Goal: Find specific page/section: Find specific page/section

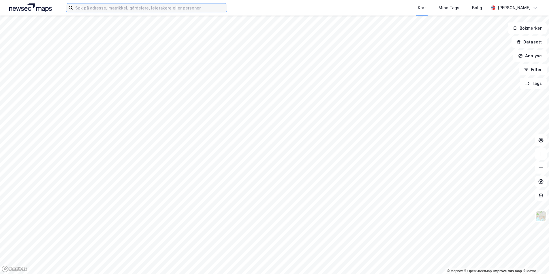
click at [146, 8] on input at bounding box center [150, 7] width 154 height 9
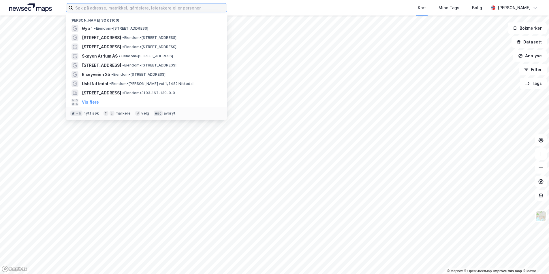
paste input "Storehagen 1B 6800 [GEOGRAPHIC_DATA]"
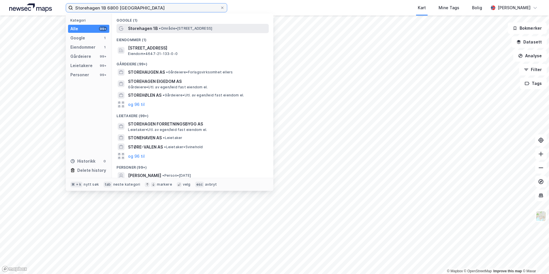
type input "Storehagen 1B 6800 [GEOGRAPHIC_DATA]"
click at [147, 26] on span "Storehagen 1B" at bounding box center [143, 28] width 30 height 7
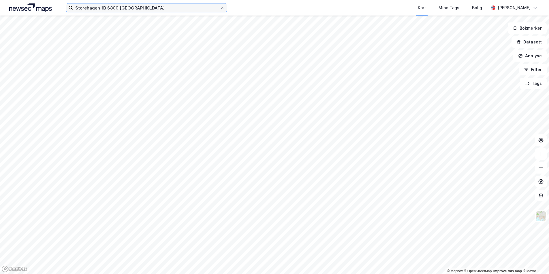
click at [150, 9] on input "Storehagen 1B 6800 [GEOGRAPHIC_DATA]" at bounding box center [146, 7] width 147 height 9
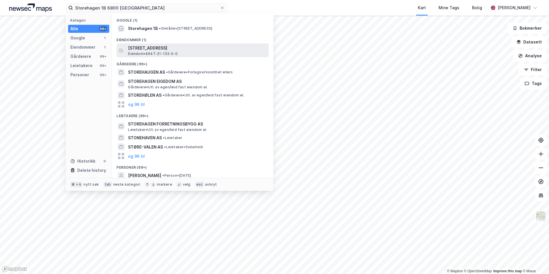
click at [154, 51] on span "[STREET_ADDRESS]" at bounding box center [197, 48] width 138 height 7
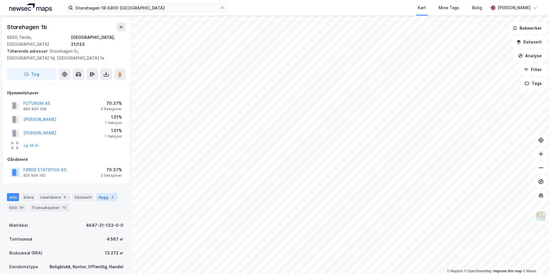
click at [104, 193] on div "Bygg 3" at bounding box center [106, 197] width 21 height 8
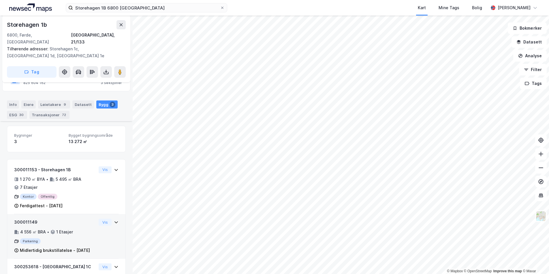
scroll to position [106, 0]
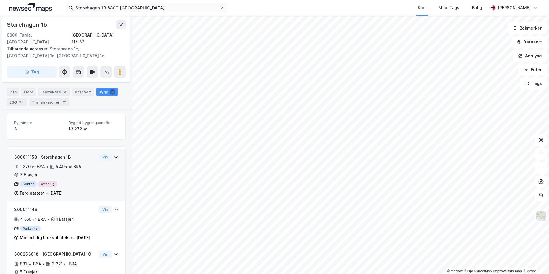
click at [89, 181] on div "300011153 - Storehagen 1B 1 270 ㎡ BYA • 5 495 ㎡ BRA • 7 Etasjer Kontor Offentli…" at bounding box center [55, 175] width 82 height 43
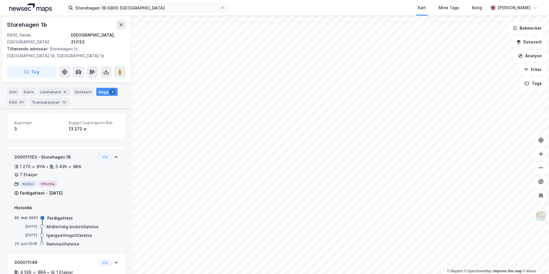
click at [90, 181] on div "300011153 - Storehagen 1B 1 270 ㎡ BYA • 5 495 ㎡ BRA • 7 Etasjer Kontor Offentli…" at bounding box center [55, 175] width 82 height 43
